Goal: Transaction & Acquisition: Book appointment/travel/reservation

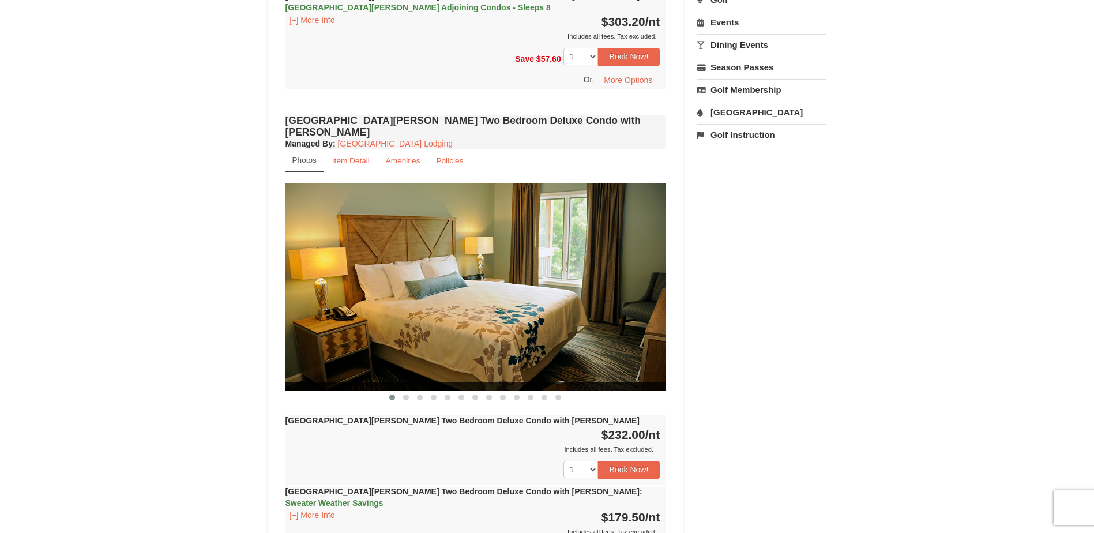
scroll to position [1500, 0]
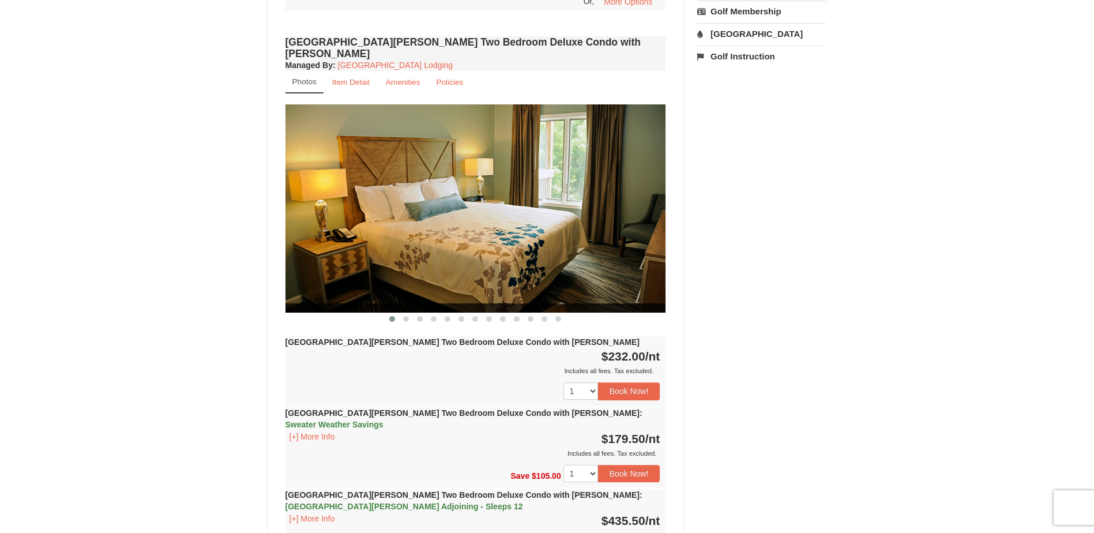
click at [496, 203] on img at bounding box center [476, 208] width 381 height 208
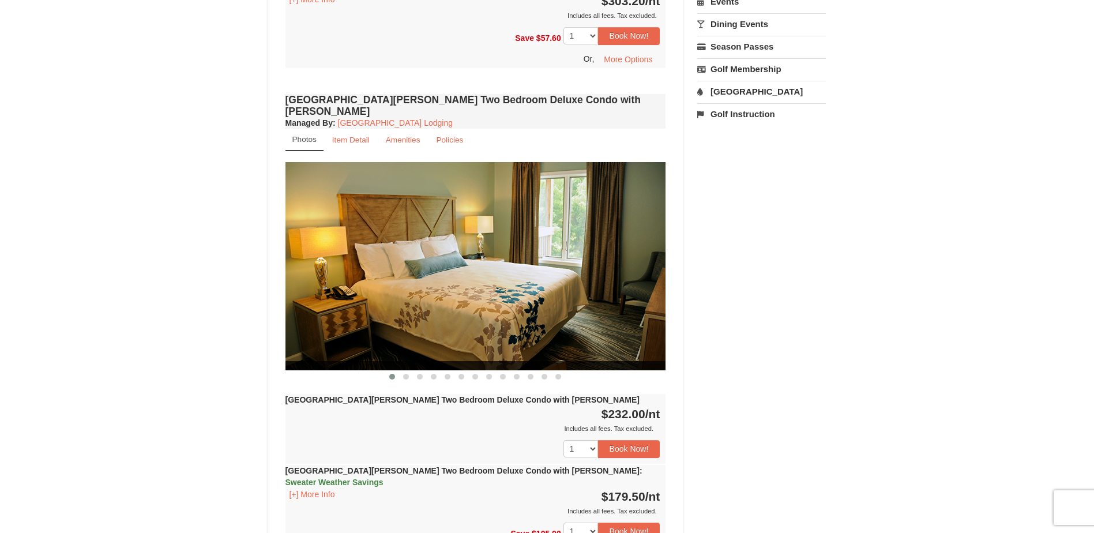
click at [586, 239] on img at bounding box center [476, 266] width 381 height 208
drag, startPoint x: 586, startPoint y: 253, endPoint x: 455, endPoint y: 260, distance: 131.1
click at [455, 260] on img at bounding box center [476, 266] width 381 height 208
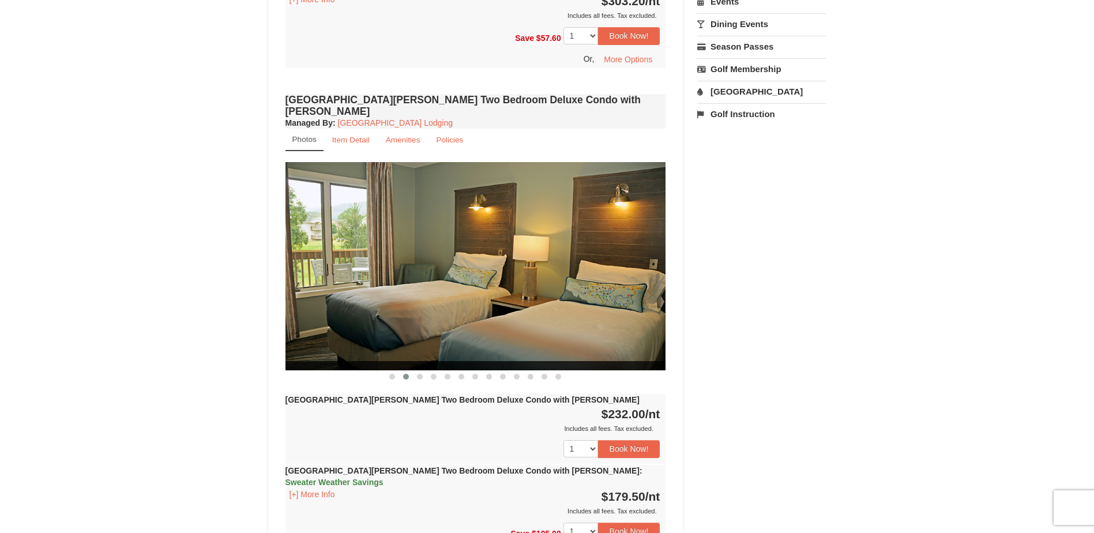
drag, startPoint x: 590, startPoint y: 232, endPoint x: 473, endPoint y: 247, distance: 117.5
click at [474, 246] on img at bounding box center [476, 266] width 381 height 208
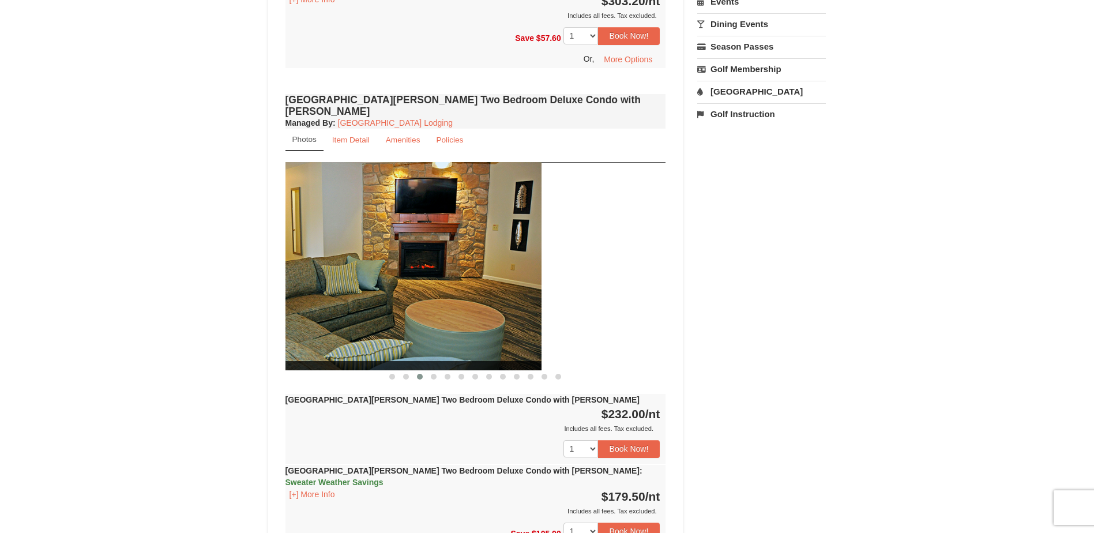
drag, startPoint x: 611, startPoint y: 202, endPoint x: 436, endPoint y: 229, distance: 177.4
click at [440, 227] on img at bounding box center [351, 266] width 381 height 208
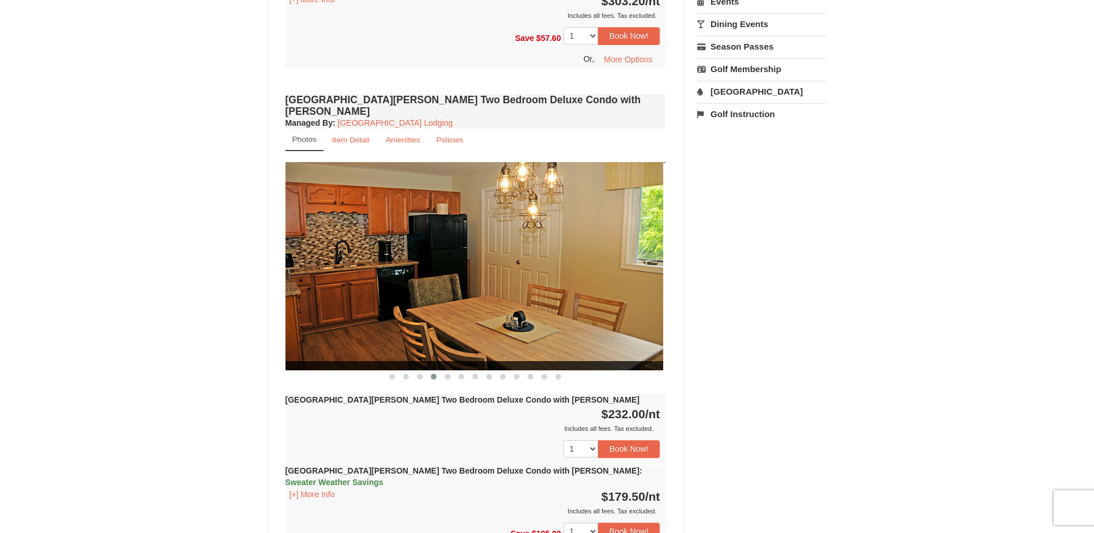
drag, startPoint x: 589, startPoint y: 223, endPoint x: 470, endPoint y: 245, distance: 121.4
click at [470, 245] on img at bounding box center [473, 266] width 381 height 208
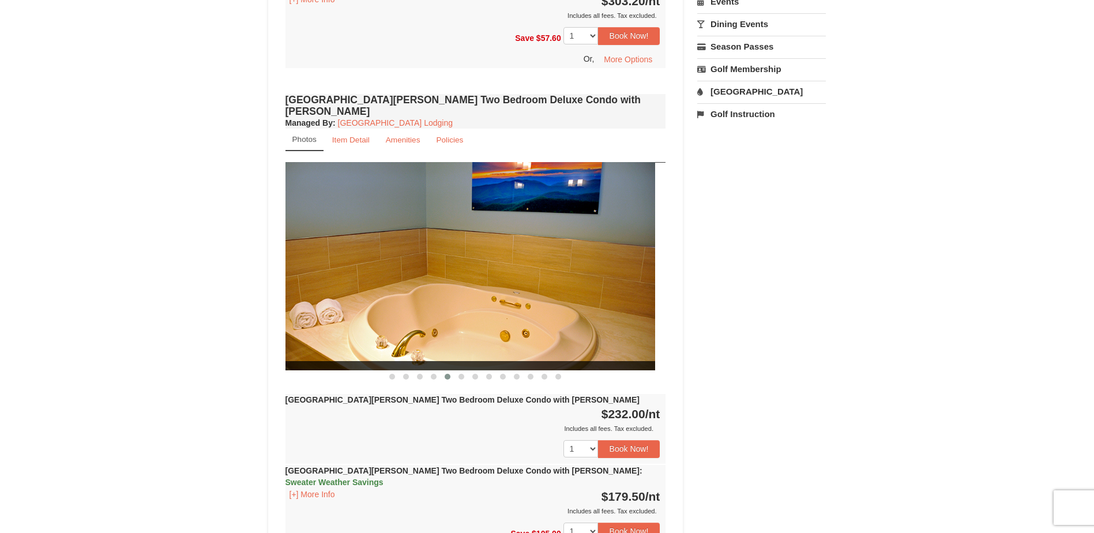
drag, startPoint x: 571, startPoint y: 206, endPoint x: 460, endPoint y: 226, distance: 112.6
click at [472, 220] on img at bounding box center [465, 266] width 381 height 208
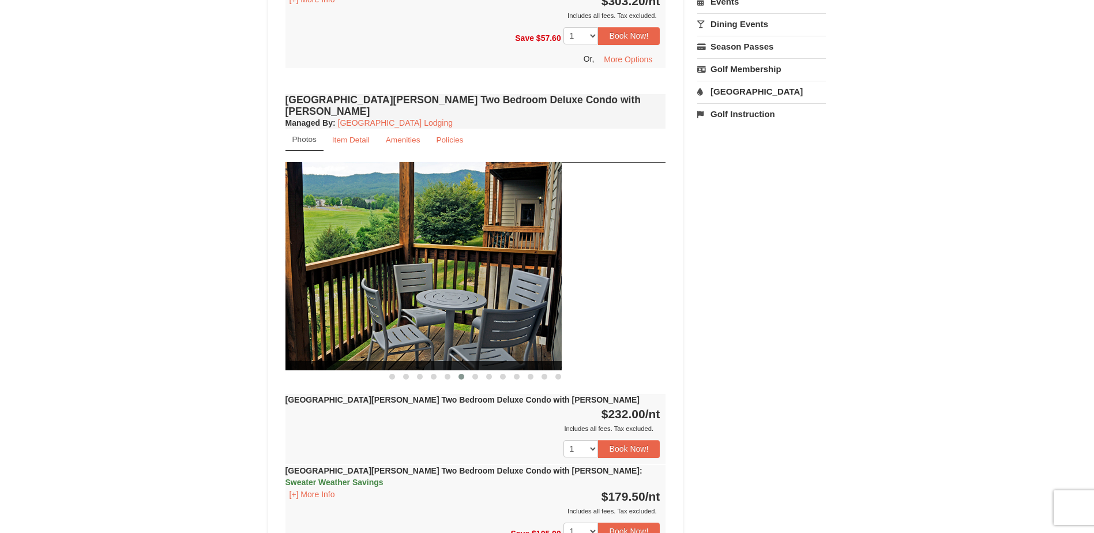
drag, startPoint x: 464, startPoint y: 216, endPoint x: 454, endPoint y: 216, distance: 9.8
click at [456, 216] on img at bounding box center [371, 266] width 381 height 208
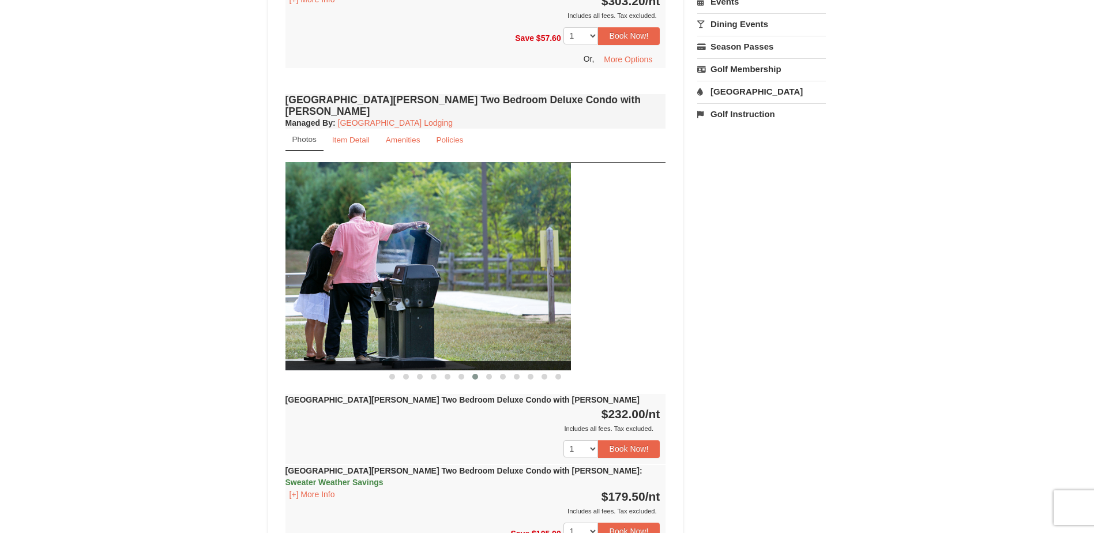
drag, startPoint x: 498, startPoint y: 190, endPoint x: 453, endPoint y: 204, distance: 46.9
click at [442, 193] on img at bounding box center [380, 266] width 381 height 208
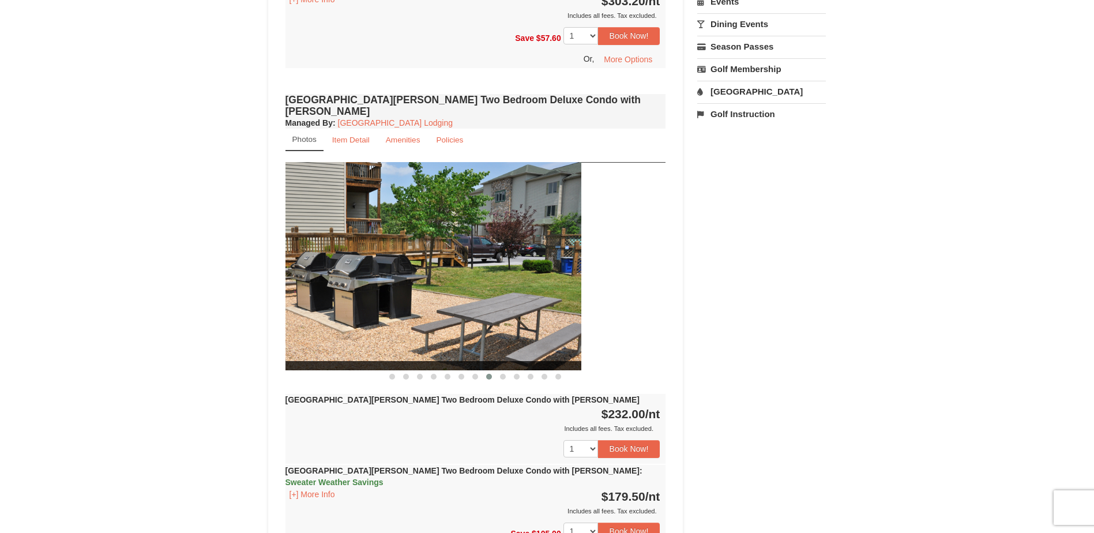
drag, startPoint x: 580, startPoint y: 215, endPoint x: 446, endPoint y: 210, distance: 134.5
click at [483, 216] on img at bounding box center [391, 266] width 381 height 208
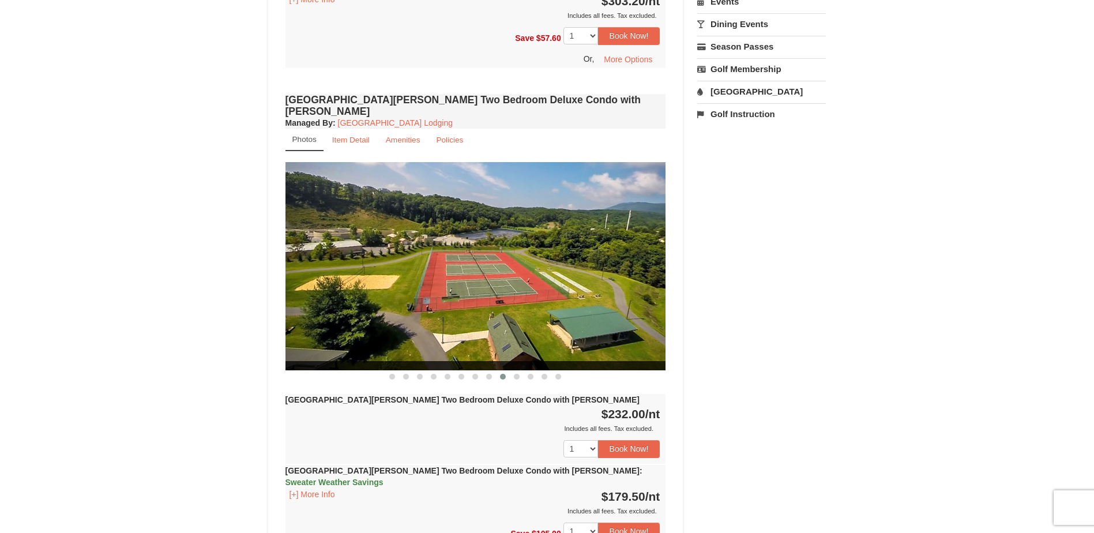
drag, startPoint x: 610, startPoint y: 204, endPoint x: 452, endPoint y: 208, distance: 158.1
click at [457, 207] on img at bounding box center [476, 266] width 381 height 208
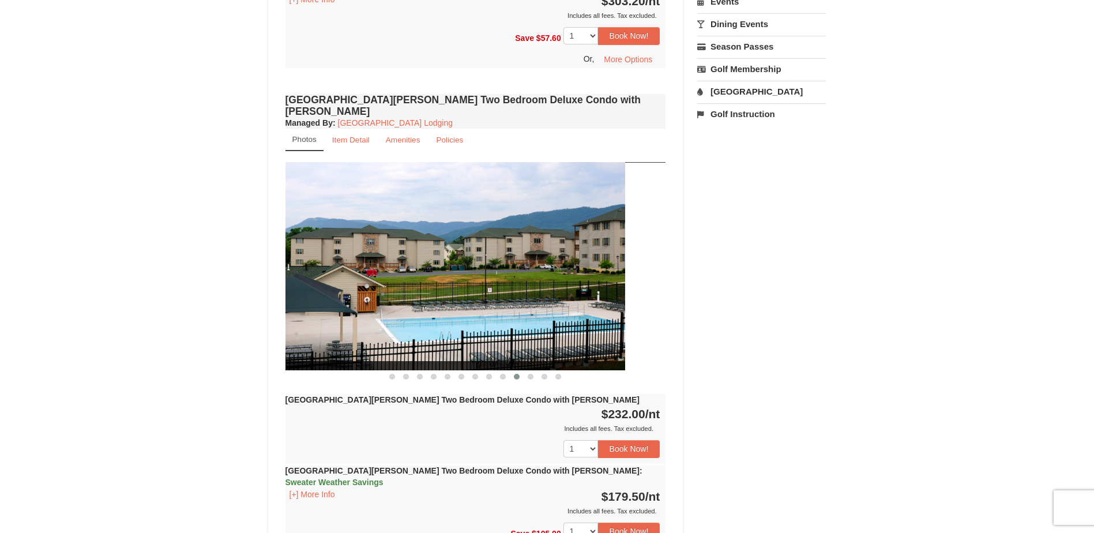
drag, startPoint x: 527, startPoint y: 196, endPoint x: 351, endPoint y: 209, distance: 176.4
click at [383, 201] on img at bounding box center [435, 266] width 381 height 208
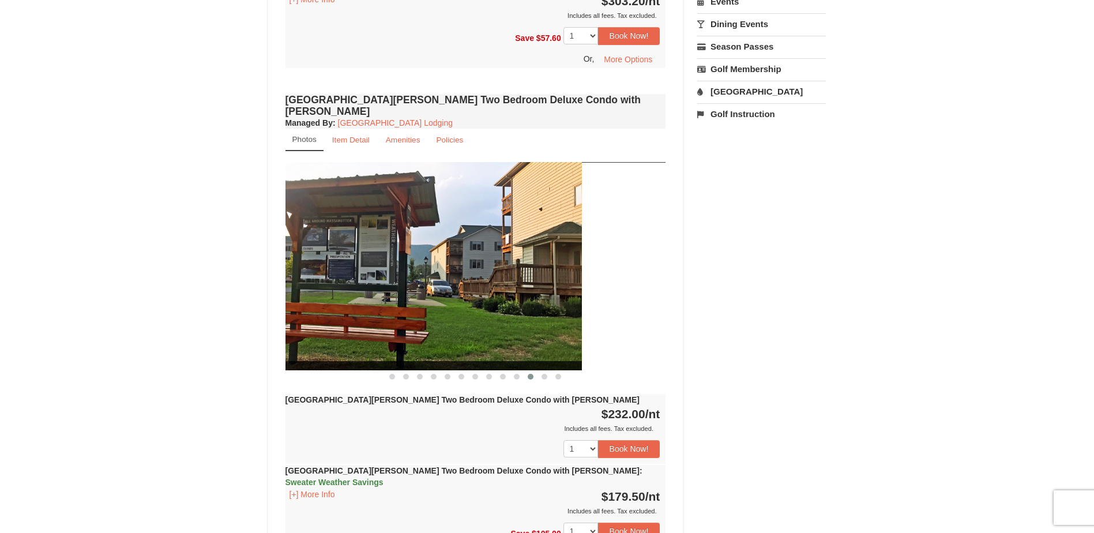
drag, startPoint x: 529, startPoint y: 208, endPoint x: 363, endPoint y: 212, distance: 165.6
click at [374, 211] on img at bounding box center [391, 266] width 381 height 208
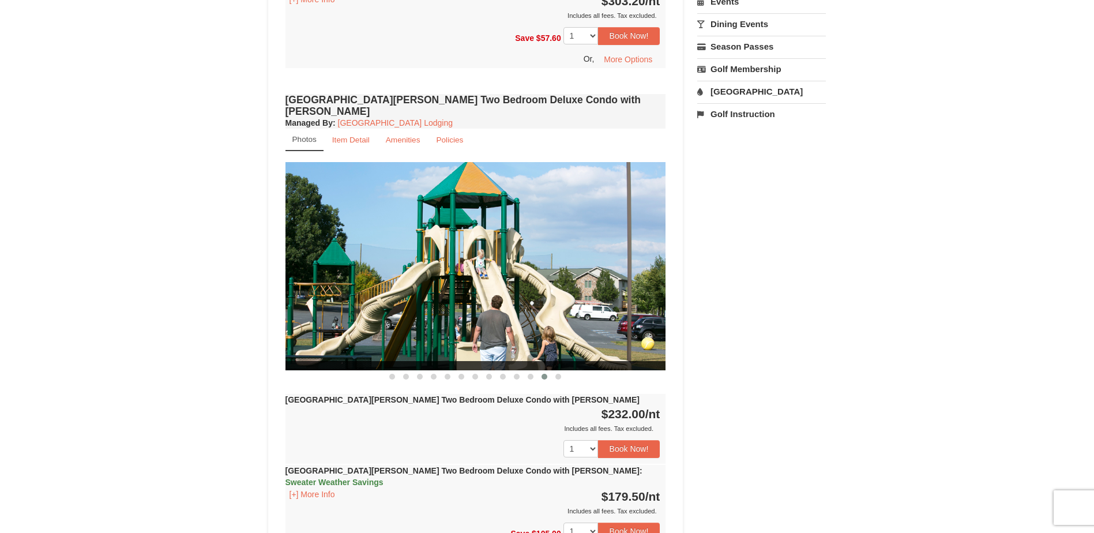
drag, startPoint x: 527, startPoint y: 215, endPoint x: 299, endPoint y: 208, distance: 228.0
click at [305, 208] on img at bounding box center [476, 266] width 381 height 208
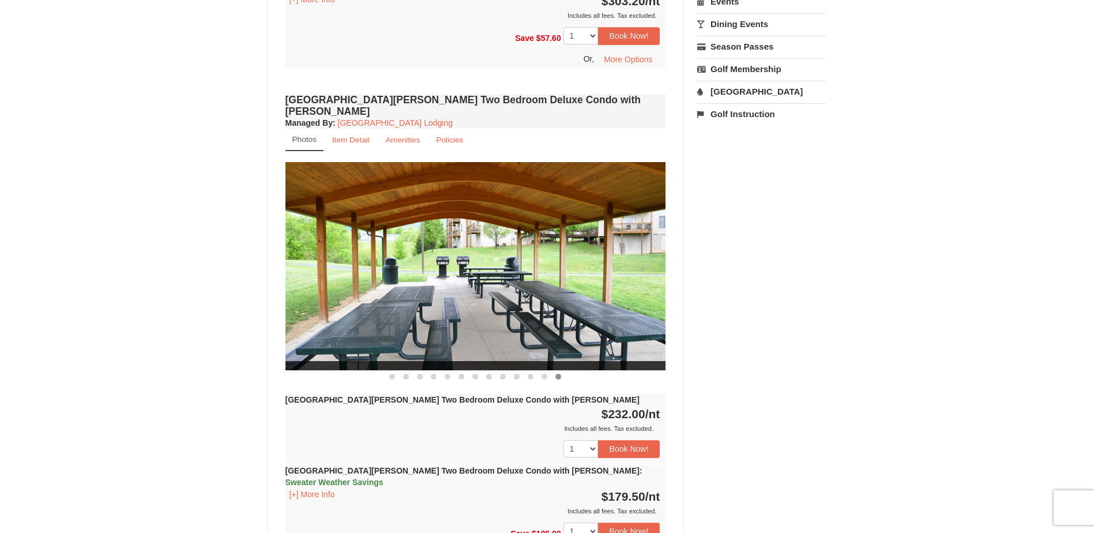
drag, startPoint x: 507, startPoint y: 199, endPoint x: 377, endPoint y: 203, distance: 129.9
click at [379, 203] on img at bounding box center [476, 266] width 381 height 208
